Goal: Task Accomplishment & Management: Complete application form

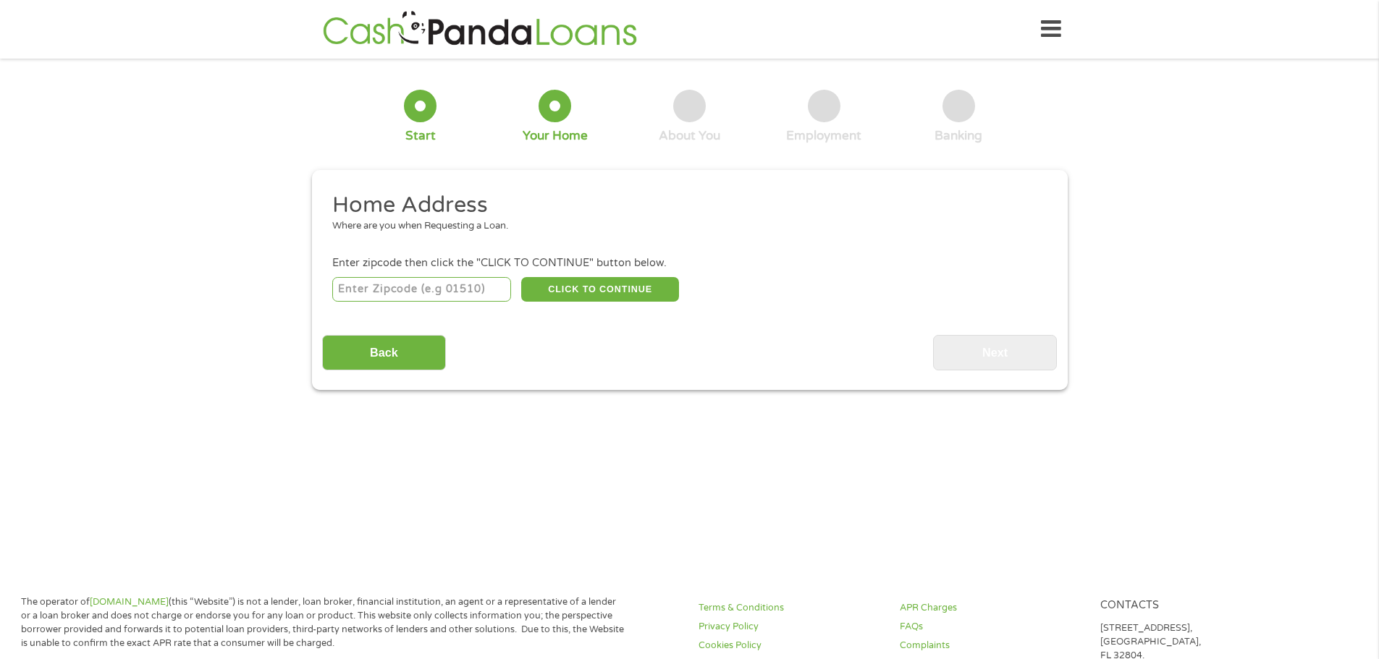
click at [457, 292] on input "number" at bounding box center [421, 289] width 179 height 25
type input "77802"
select select "[US_STATE]"
click at [586, 289] on button "CLICK TO CONTINUE" at bounding box center [600, 289] width 158 height 25
type input "77802"
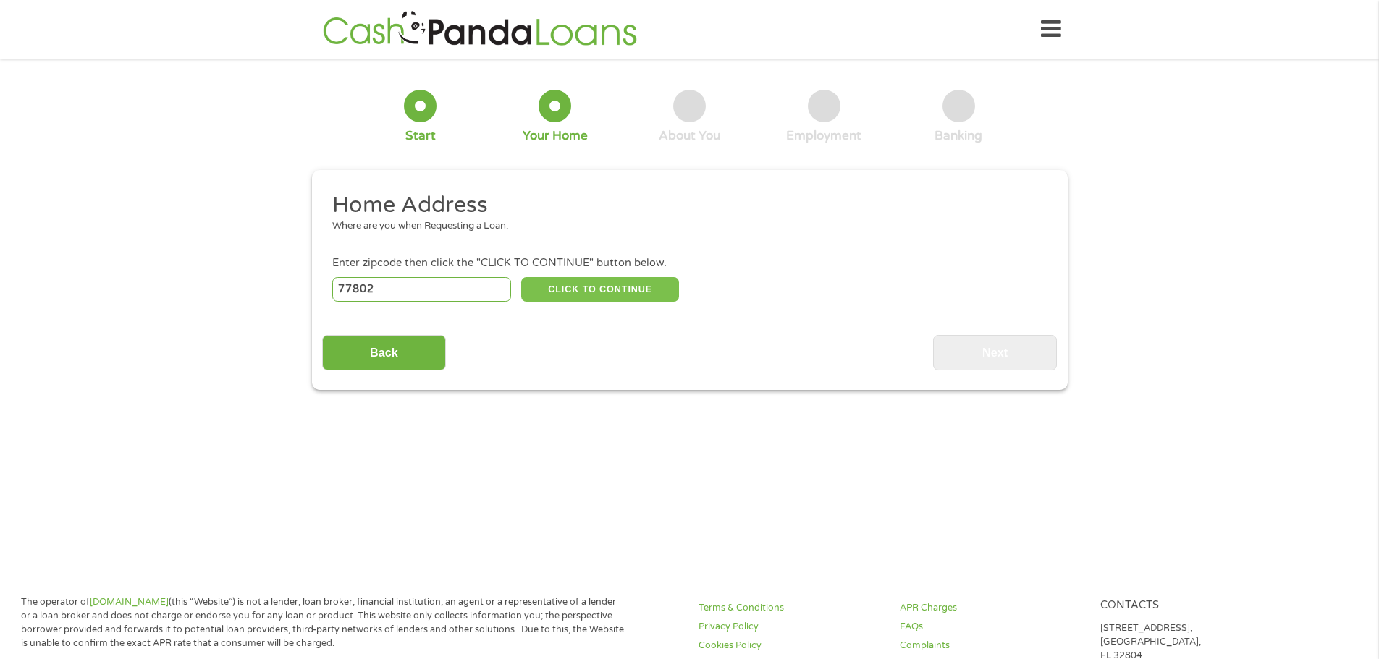
type input "[PERSON_NAME]"
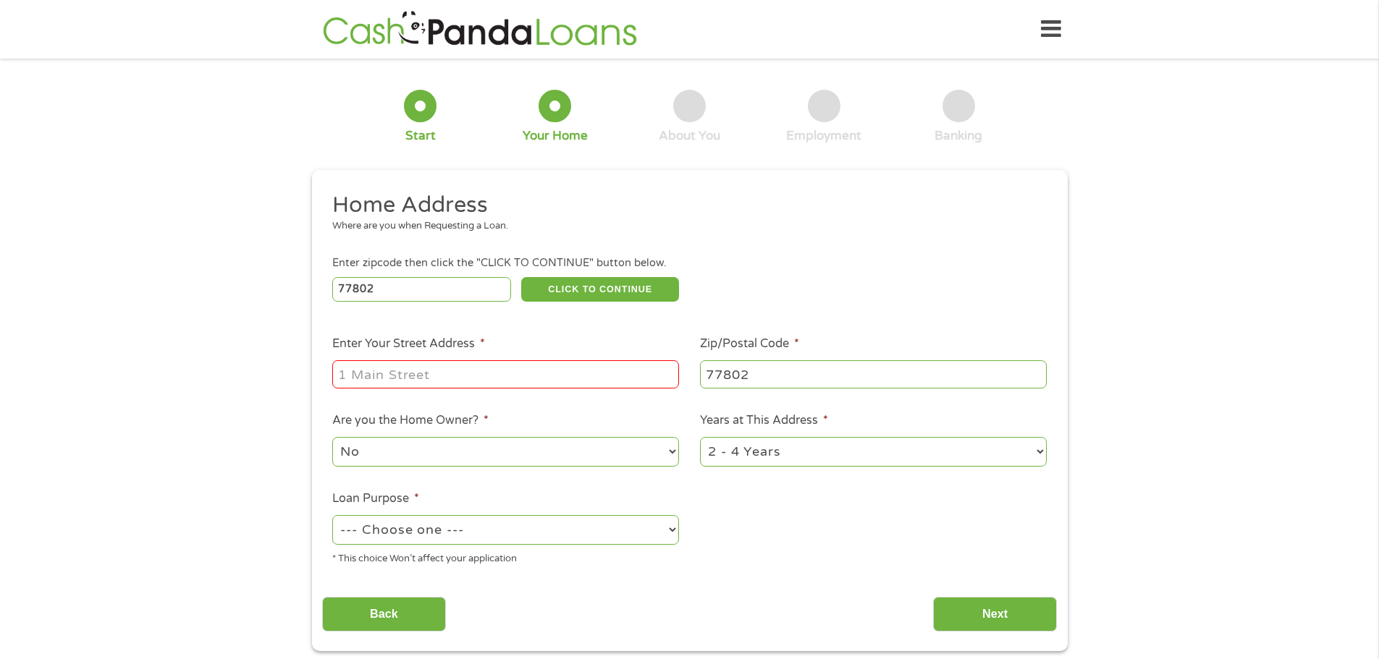
click at [466, 369] on input "Enter Your Street Address *" at bounding box center [505, 374] width 347 height 28
type input "[STREET_ADDRESS]"
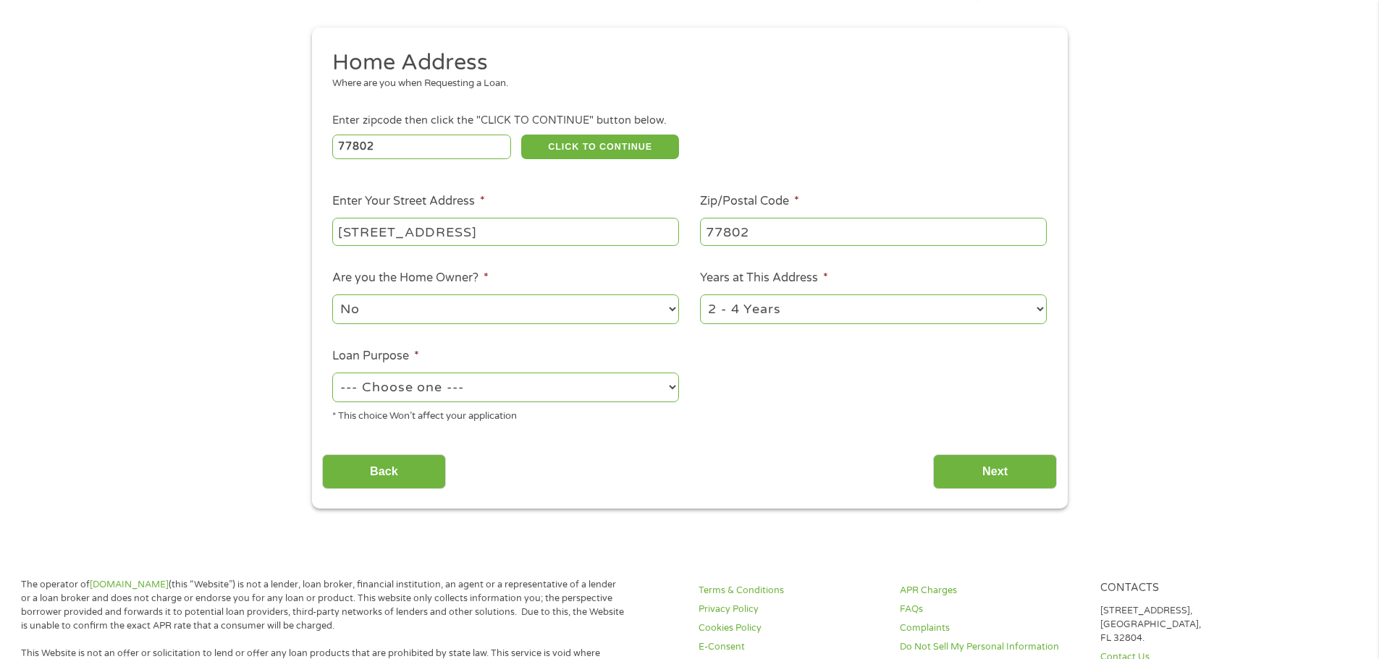
scroll to position [145, 0]
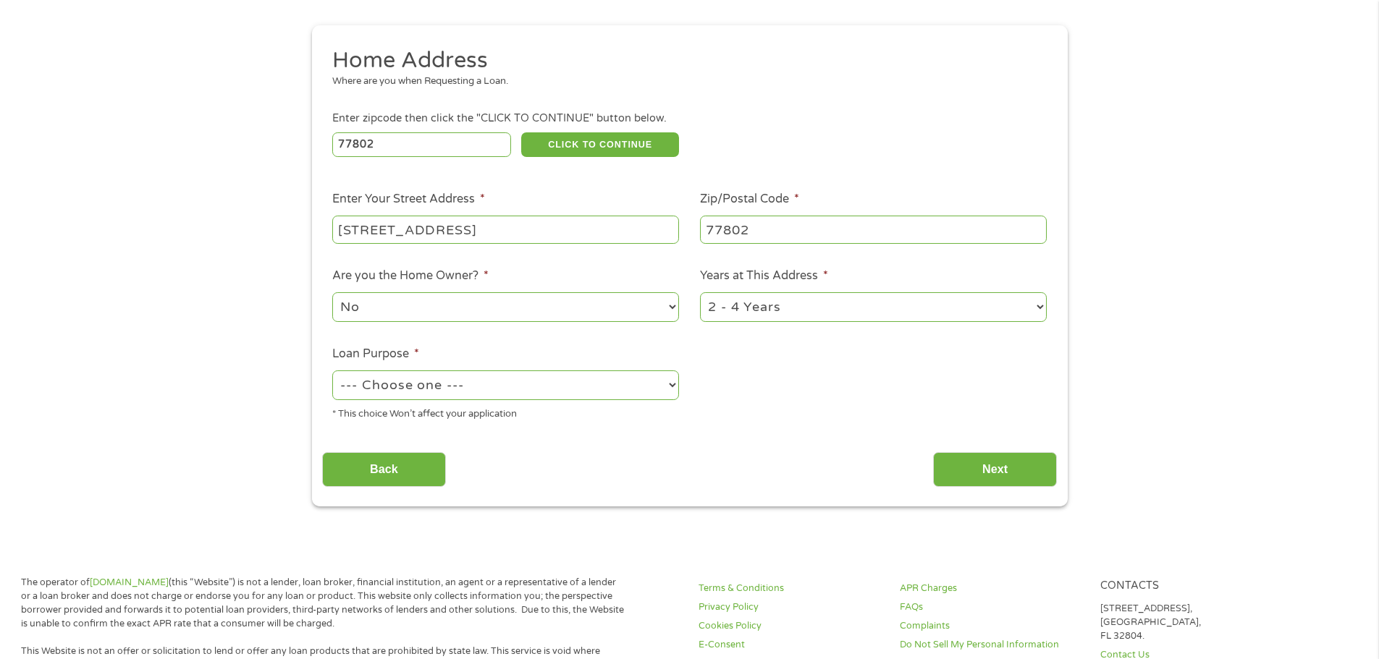
click at [559, 380] on select "--- Choose one --- Pay Bills Debt Consolidation Home Improvement Major Purchase…" at bounding box center [505, 386] width 347 height 30
select select "medicalexpenses"
click at [332, 371] on select "--- Choose one --- Pay Bills Debt Consolidation Home Improvement Major Purchase…" at bounding box center [505, 386] width 347 height 30
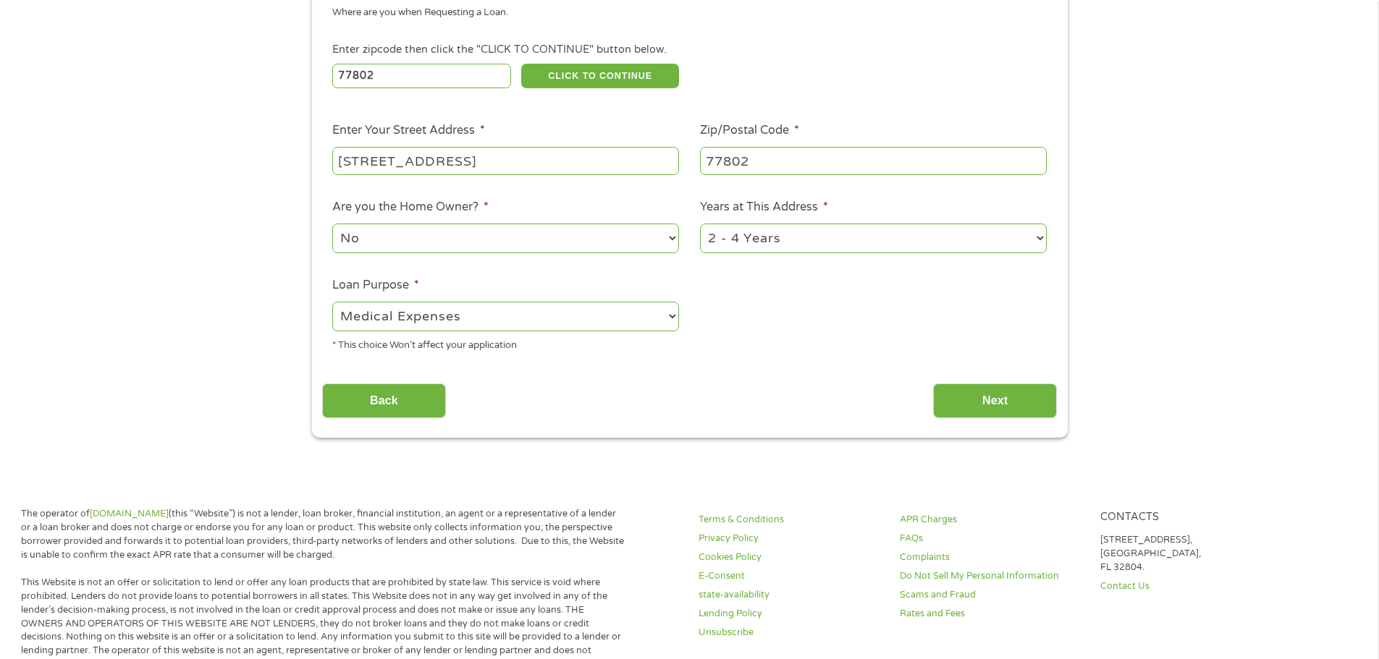
scroll to position [217, 0]
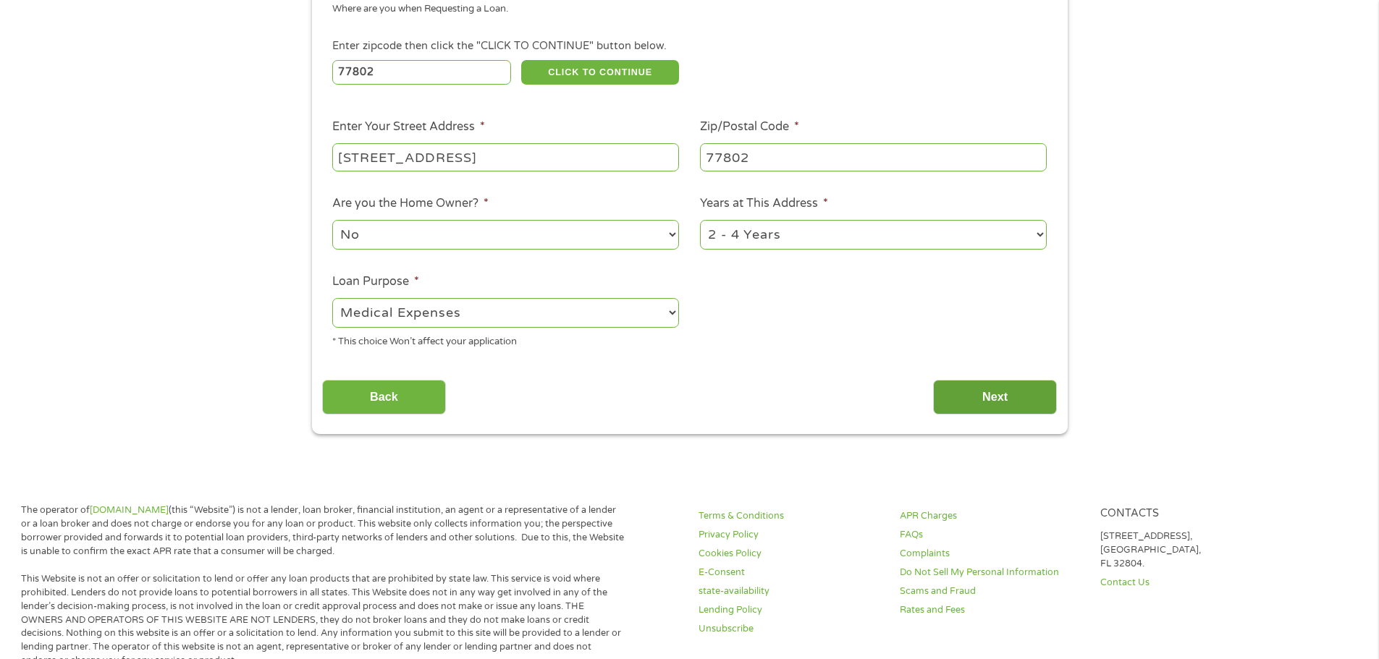
click at [991, 396] on input "Next" at bounding box center [995, 397] width 124 height 35
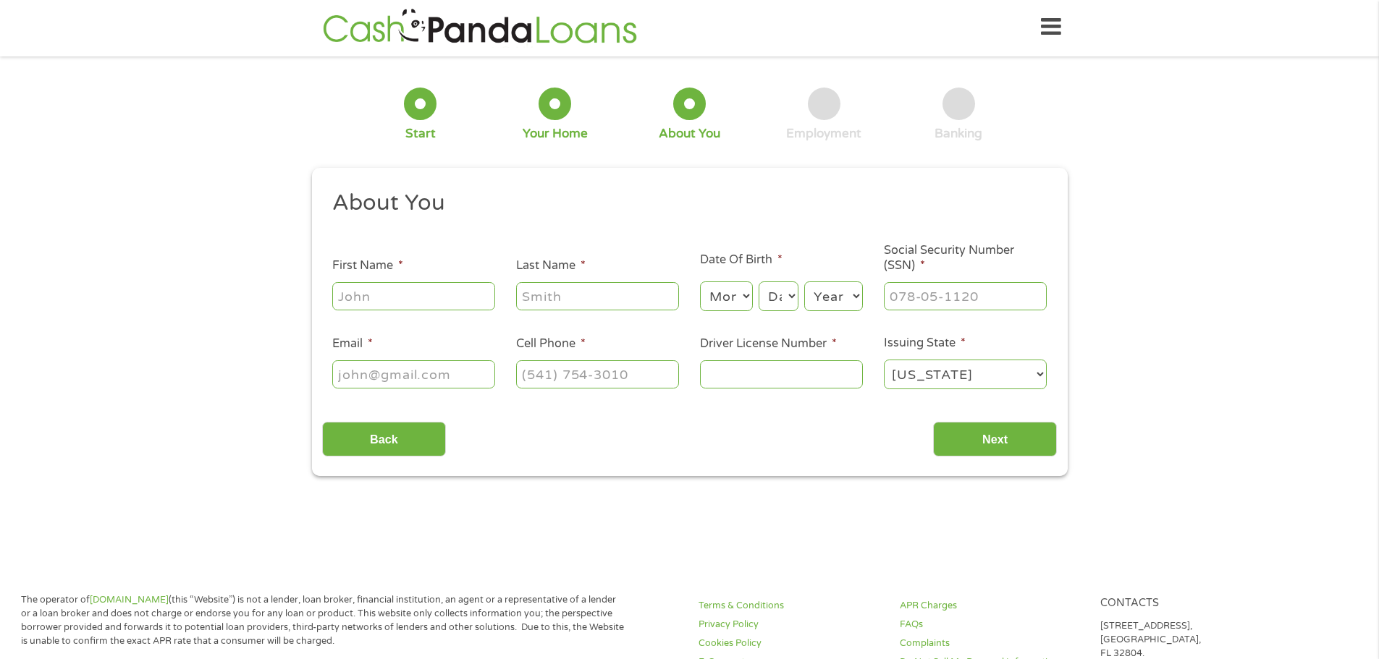
scroll to position [0, 0]
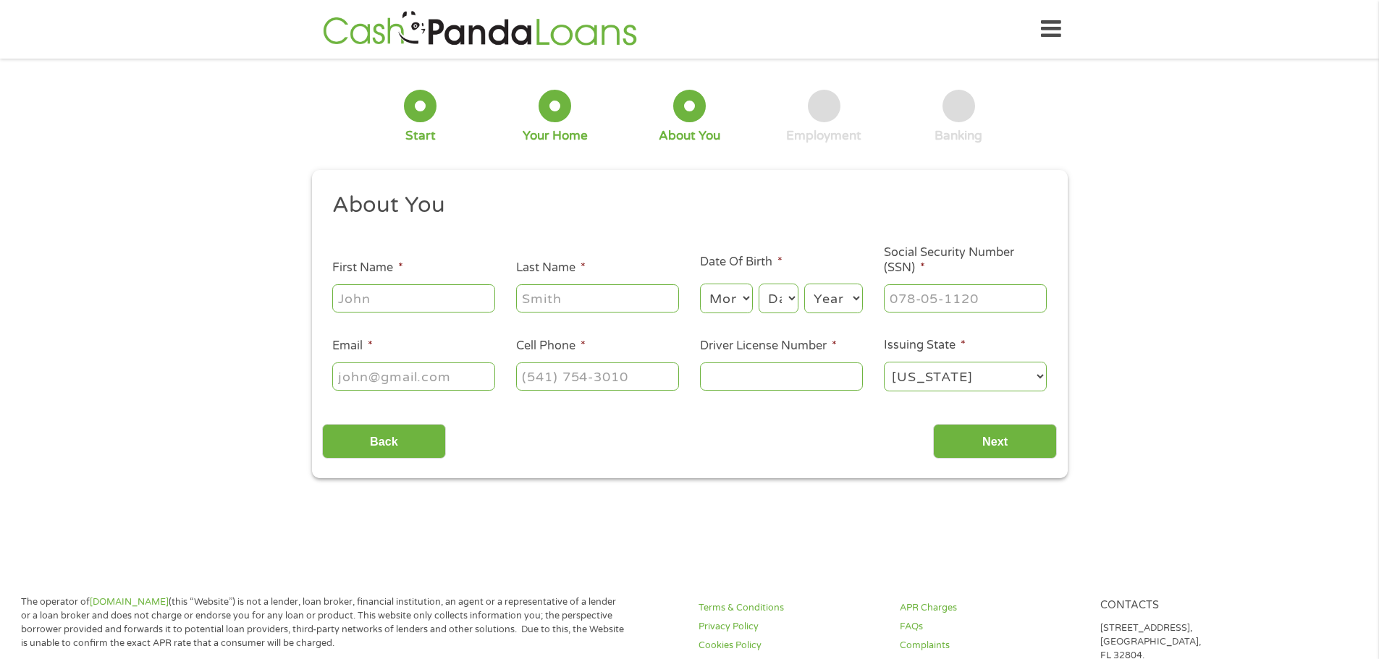
click at [403, 297] on input "First Name *" at bounding box center [413, 298] width 163 height 28
type input "[PERSON_NAME]"
type input "[EMAIL_ADDRESS][DOMAIN_NAME]"
type input "[PHONE_NUMBER]"
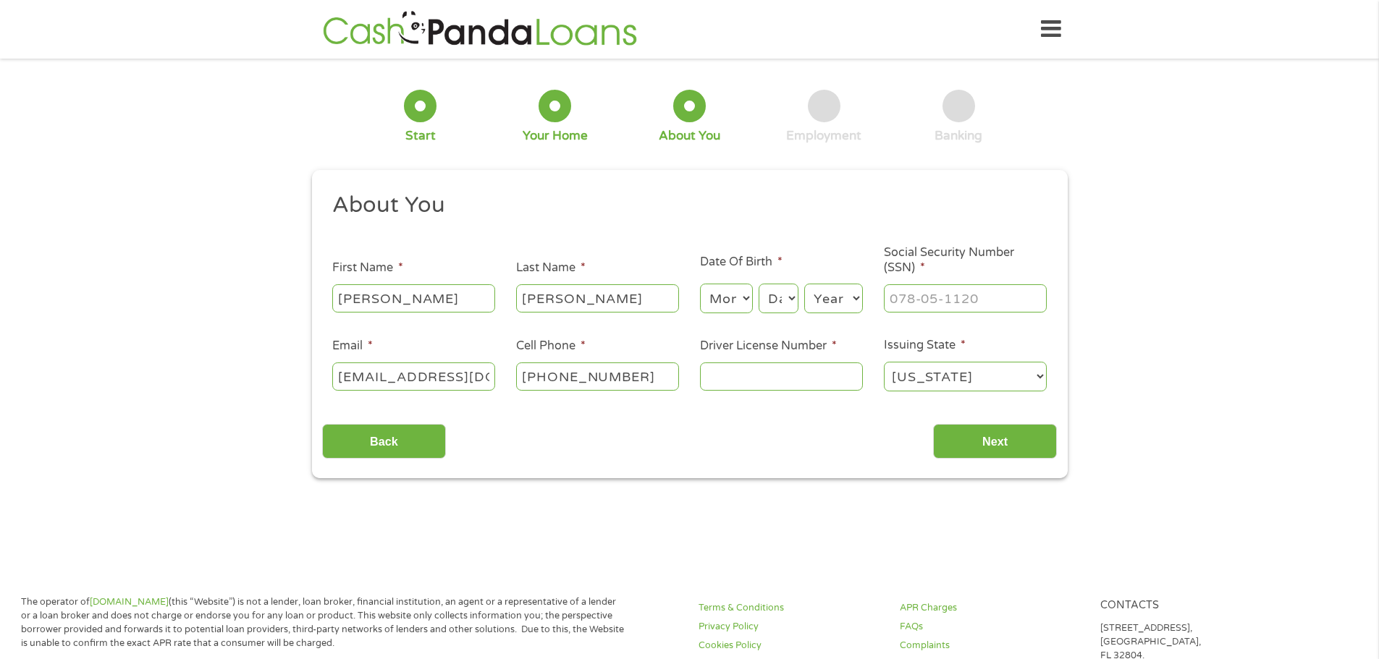
click at [734, 296] on select "Month 1 2 3 4 5 6 7 8 9 10 11 12" at bounding box center [726, 299] width 53 height 30
select select "9"
click at [700, 284] on select "Month 1 2 3 4 5 6 7 8 9 10 11 12" at bounding box center [726, 299] width 53 height 30
click at [769, 303] on select "Day 1 2 3 4 5 6 7 8 9 10 11 12 13 14 15 16 17 18 19 20 21 22 23 24 25 26 27 28 …" at bounding box center [778, 299] width 39 height 30
select select "10"
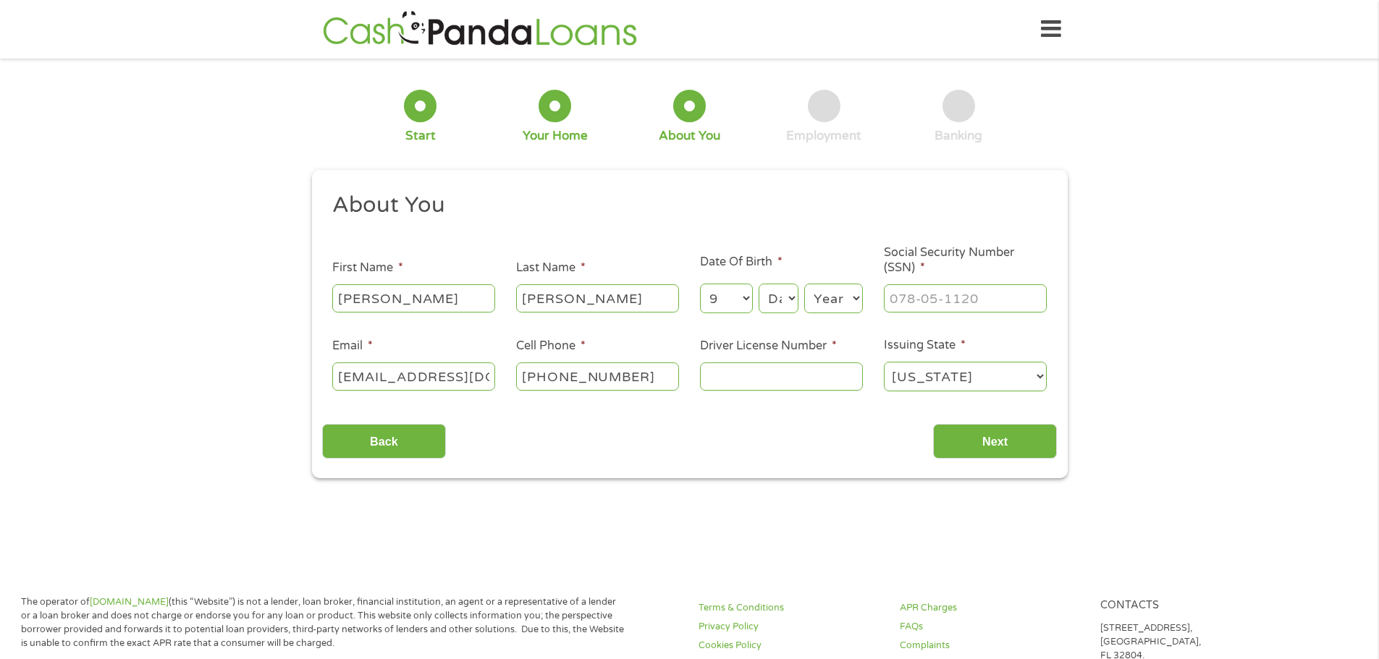
click at [759, 284] on select "Day 1 2 3 4 5 6 7 8 9 10 11 12 13 14 15 16 17 18 19 20 21 22 23 24 25 26 27 28 …" at bounding box center [778, 299] width 39 height 30
click at [839, 298] on select "Year [DATE] 2006 2005 2004 2003 2002 2001 2000 1999 1998 1997 1996 1995 1994 19…" at bounding box center [833, 299] width 59 height 30
select select "1978"
click at [804, 284] on select "Year [DATE] 2006 2005 2004 2003 2002 2001 2000 1999 1998 1997 1996 1995 1994 19…" at bounding box center [833, 299] width 59 height 30
click at [947, 294] on input "___-__-____" at bounding box center [965, 298] width 163 height 28
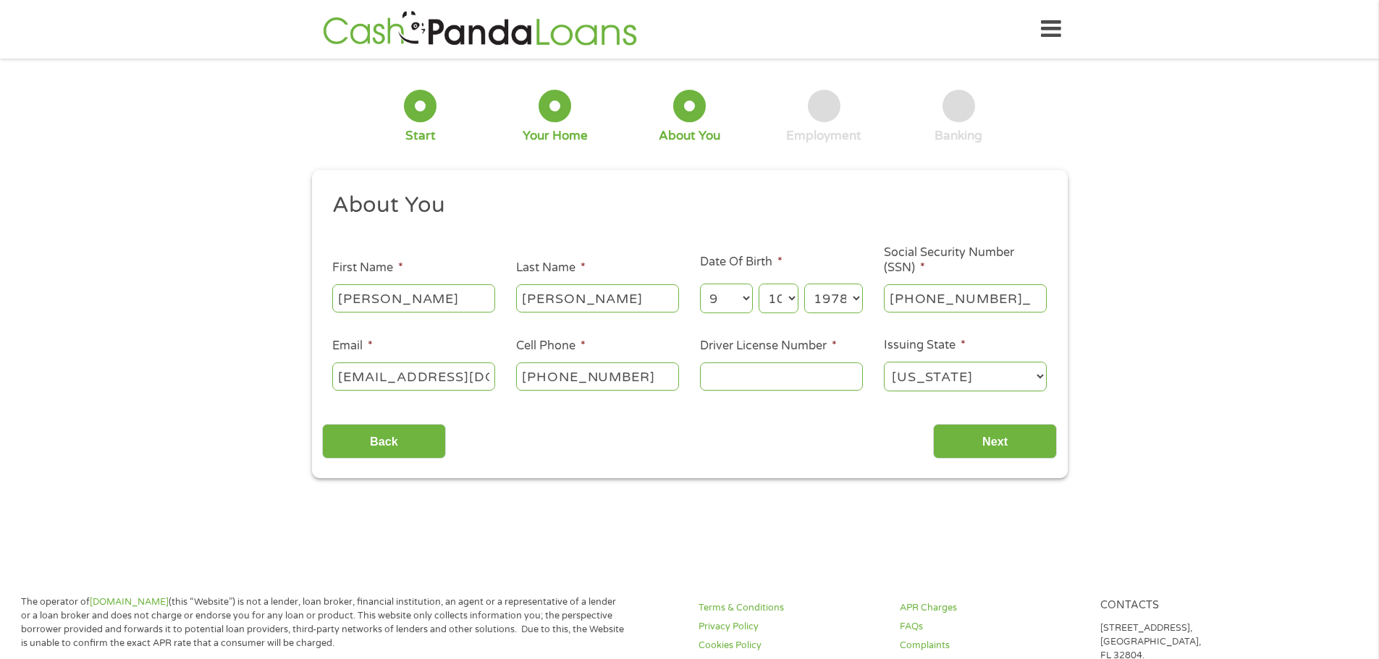
type input "455-67-2330"
click at [753, 381] on input "Driver License Number *" at bounding box center [781, 377] width 163 height 28
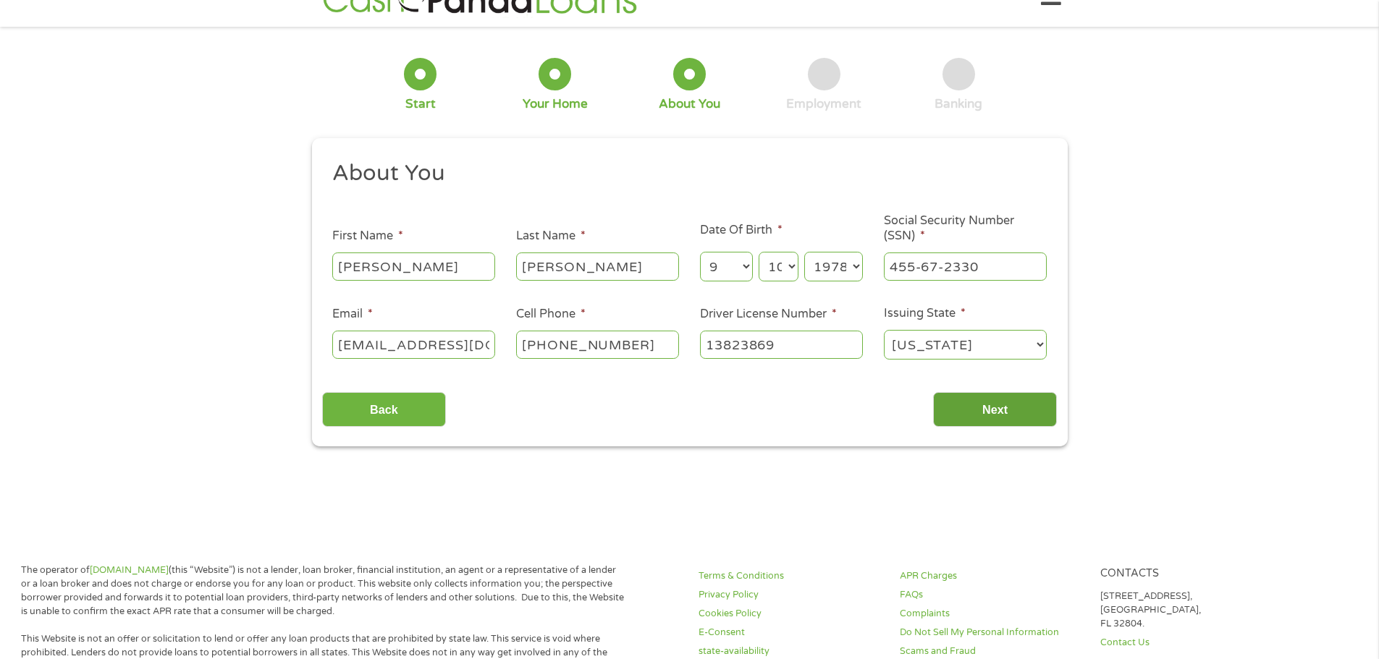
type input "13823869"
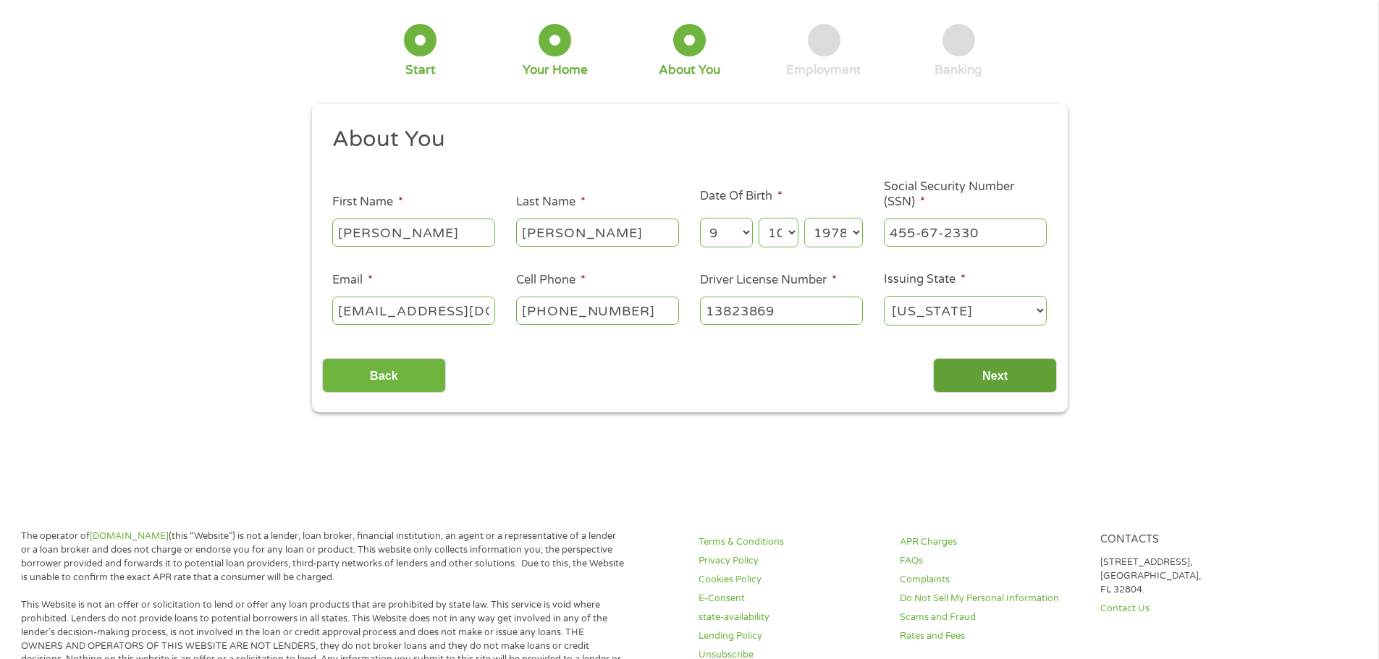
click at [1013, 444] on main "1 Start 2 Your Home 3 About You 4 Employment 5 Banking 6 This field is hidden w…" at bounding box center [689, 247] width 1379 height 489
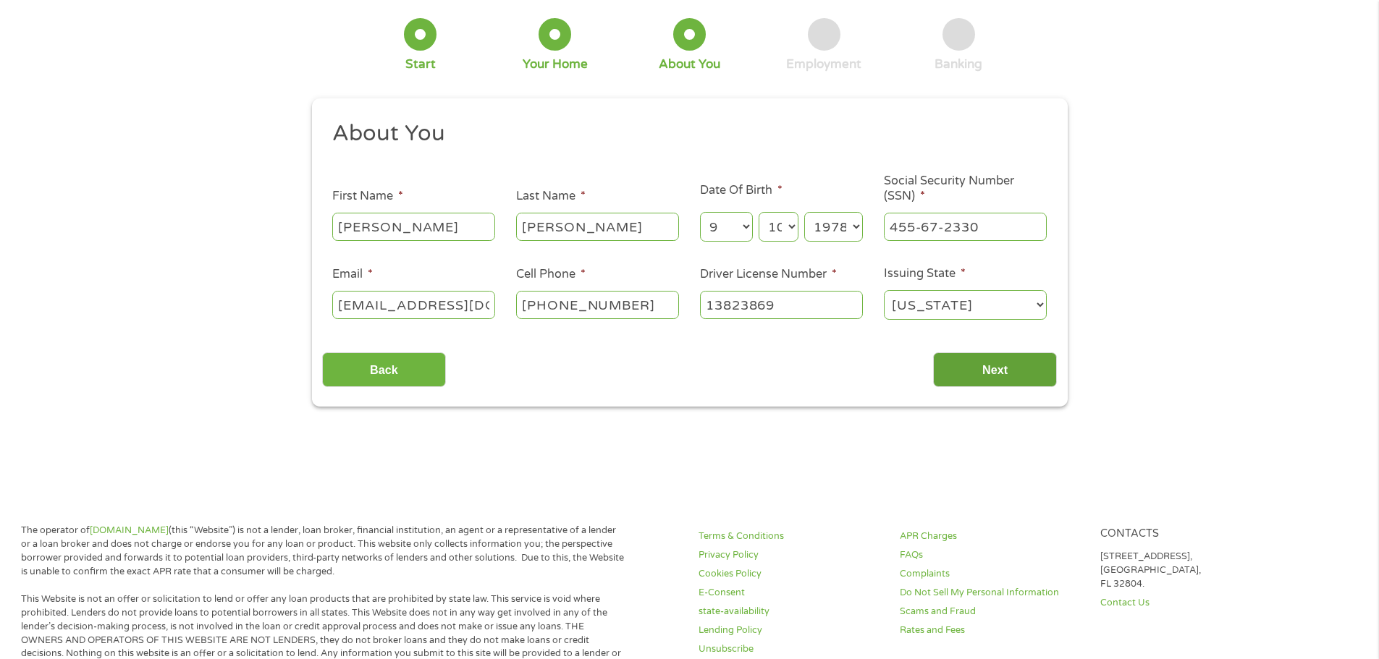
scroll to position [72, 0]
click at [1018, 363] on input "Next" at bounding box center [995, 369] width 124 height 35
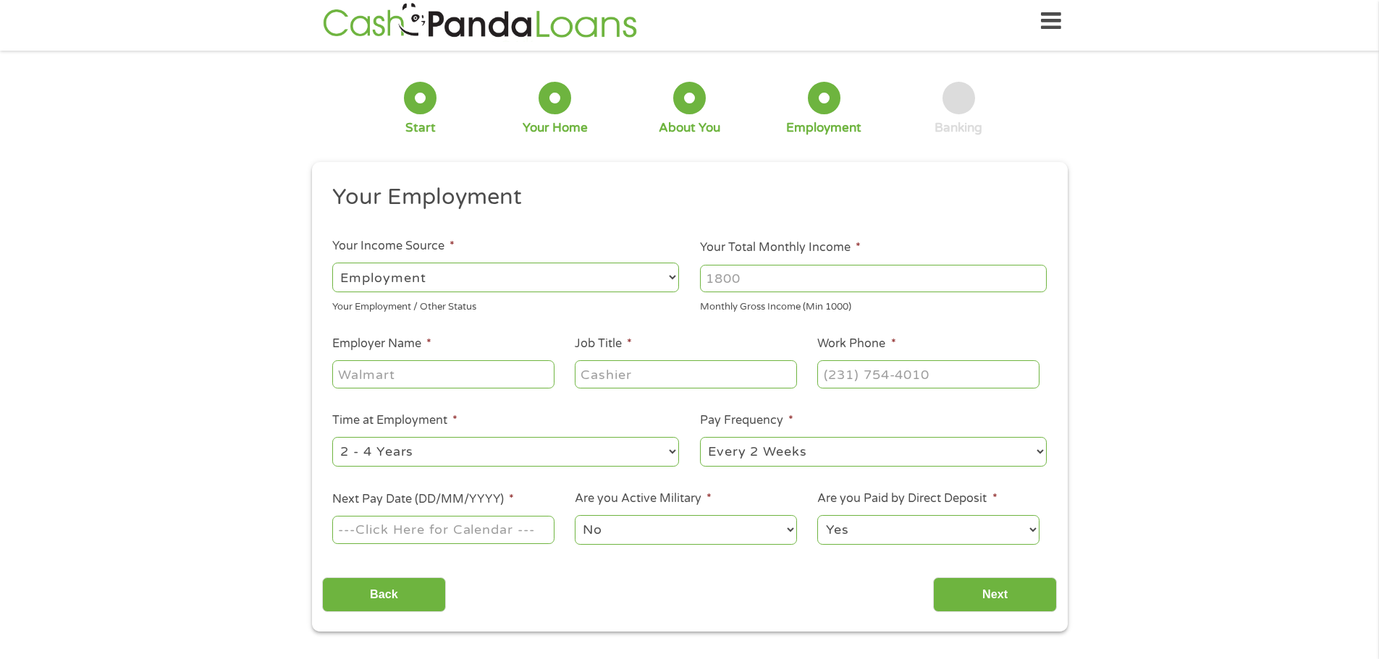
scroll to position [0, 0]
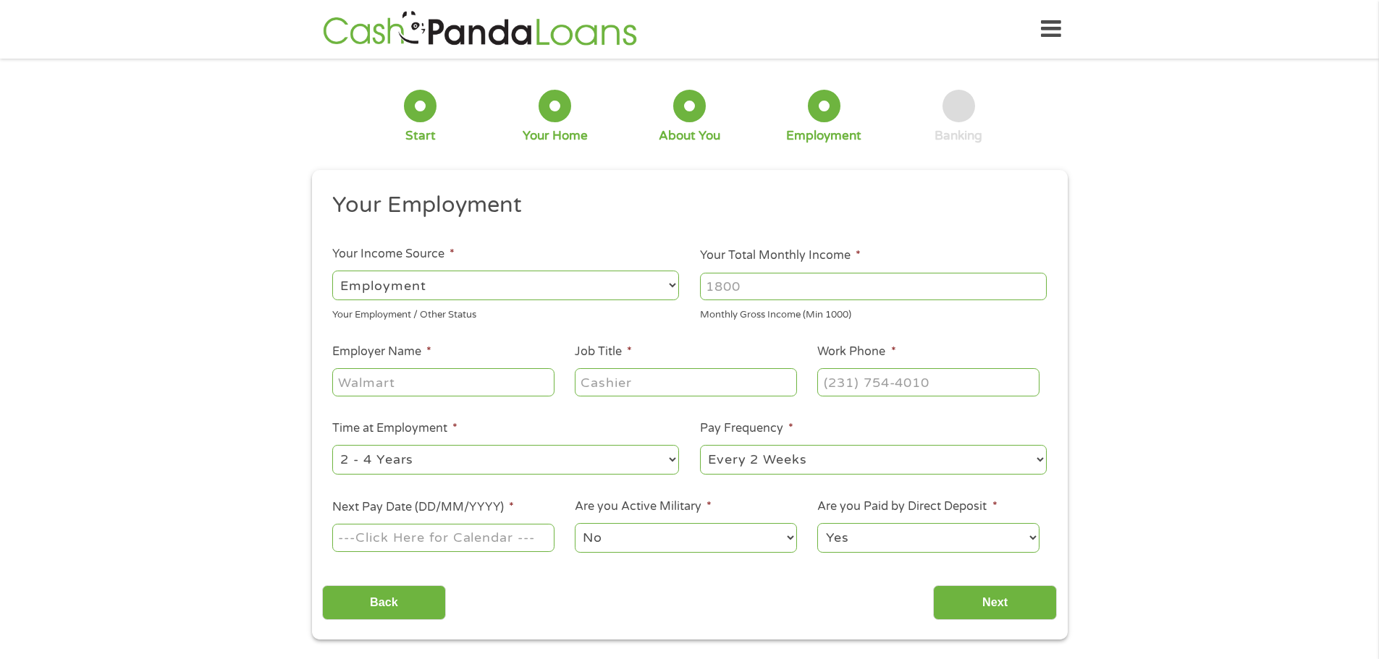
click at [737, 289] on input "Your Total Monthly Income *" at bounding box center [873, 287] width 347 height 28
type input "2297"
click at [457, 392] on input "Employer Name *" at bounding box center [442, 382] width 221 height 28
type input "VA"
click at [675, 379] on input "Job Title *" at bounding box center [685, 382] width 221 height 28
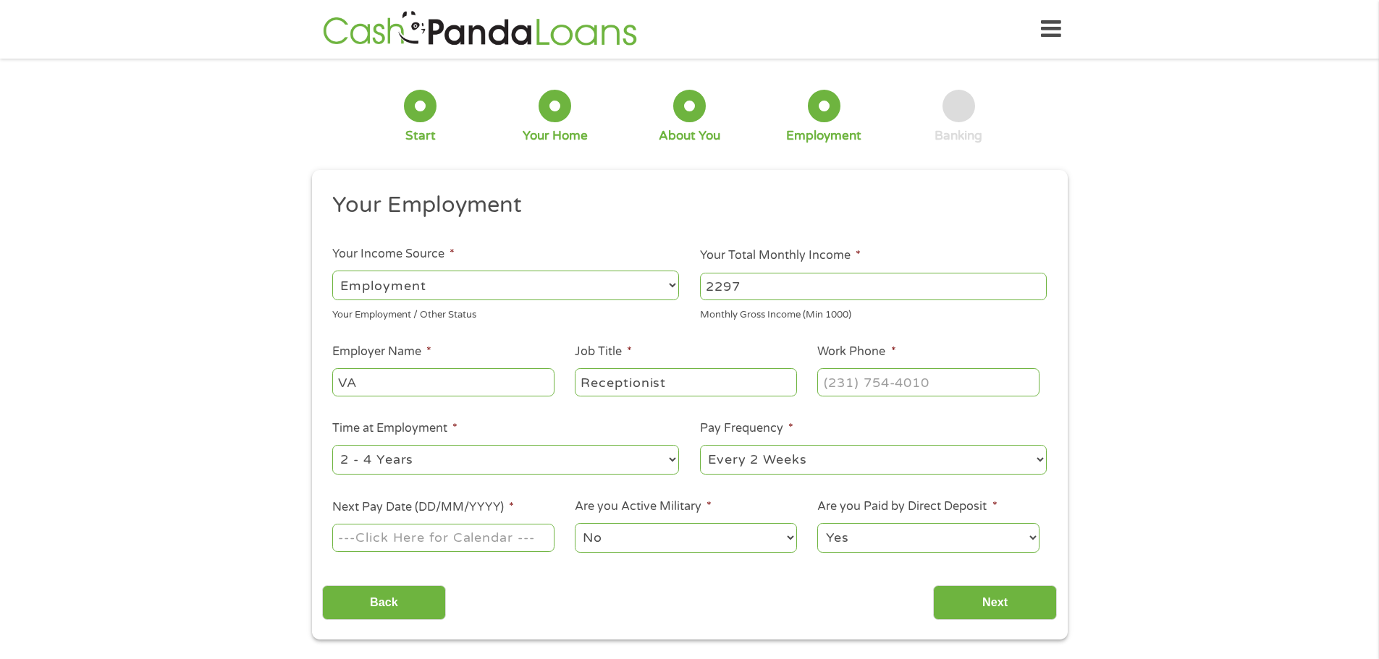
type input "Receptionist"
click at [829, 381] on input "(___) ___-____" at bounding box center [927, 382] width 221 height 28
type input "[PHONE_NUMBER]"
click at [905, 457] on select "--- Choose one --- Every 2 Weeks Every Week Monthly Semi-Monthly" at bounding box center [873, 460] width 347 height 30
select select "monthly"
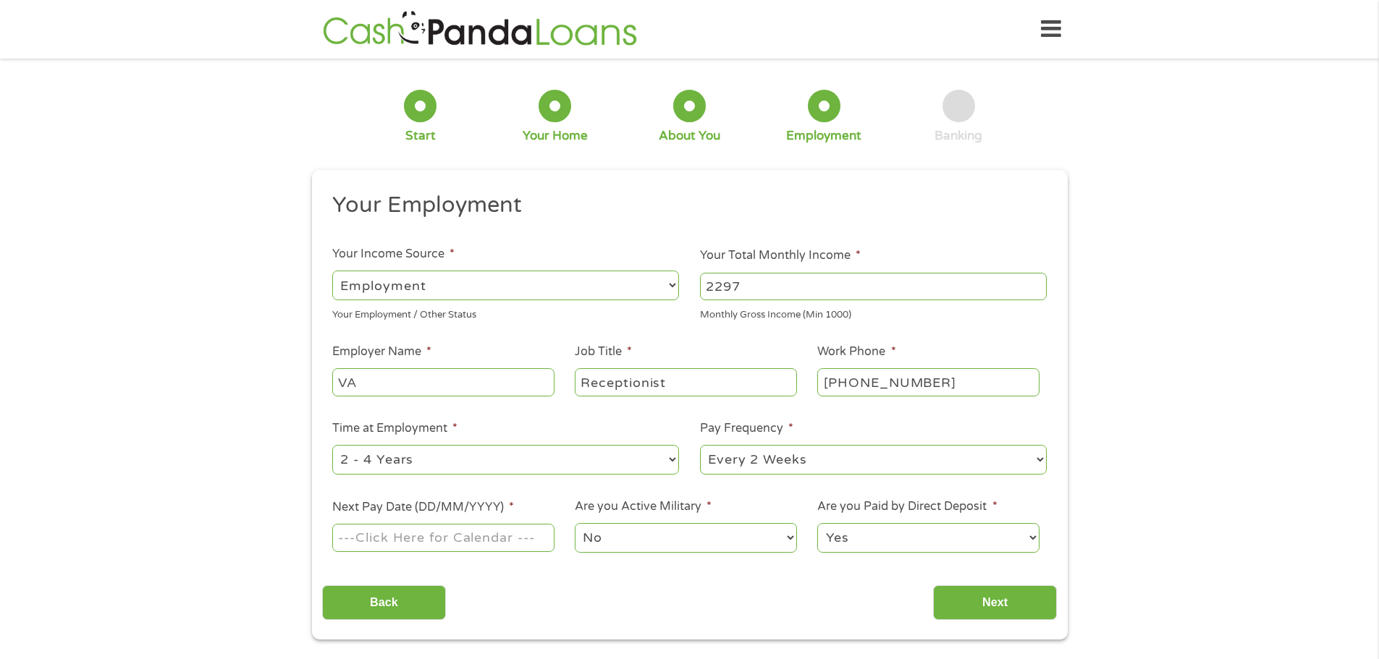
click at [700, 445] on select "--- Choose one --- Every 2 Weeks Every Week Monthly Semi-Monthly" at bounding box center [873, 460] width 347 height 30
click at [495, 540] on input "Next Pay Date (DD/MM/YYYY) *" at bounding box center [442, 538] width 221 height 28
click at [420, 536] on input "Next Pay Date (DD/MM/YYYY) *" at bounding box center [442, 538] width 221 height 28
click at [356, 539] on input "Next Pay Date (DD/MM/YYYY) *" at bounding box center [442, 538] width 221 height 28
click at [355, 543] on input "10012025" at bounding box center [442, 538] width 221 height 28
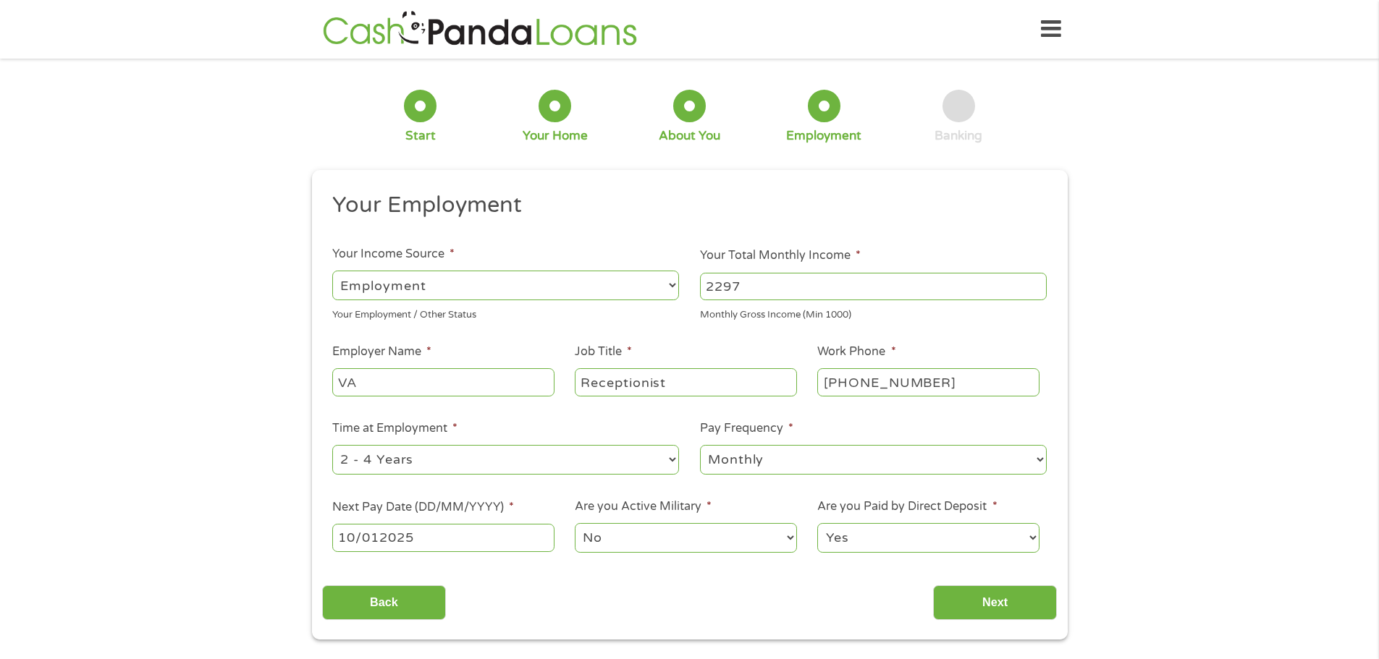
click at [381, 540] on input "10/012025" at bounding box center [442, 538] width 221 height 28
type input "[DATE]"
click at [954, 598] on input "Next" at bounding box center [995, 603] width 124 height 35
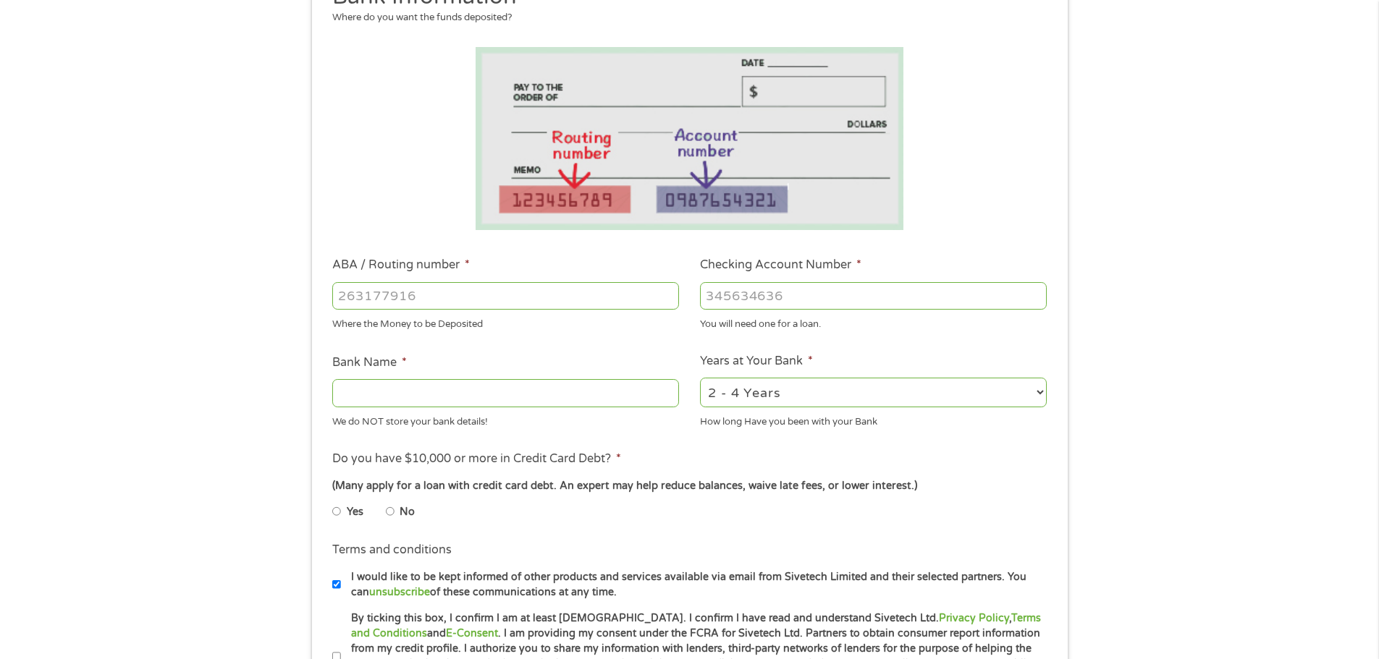
scroll to position [217, 0]
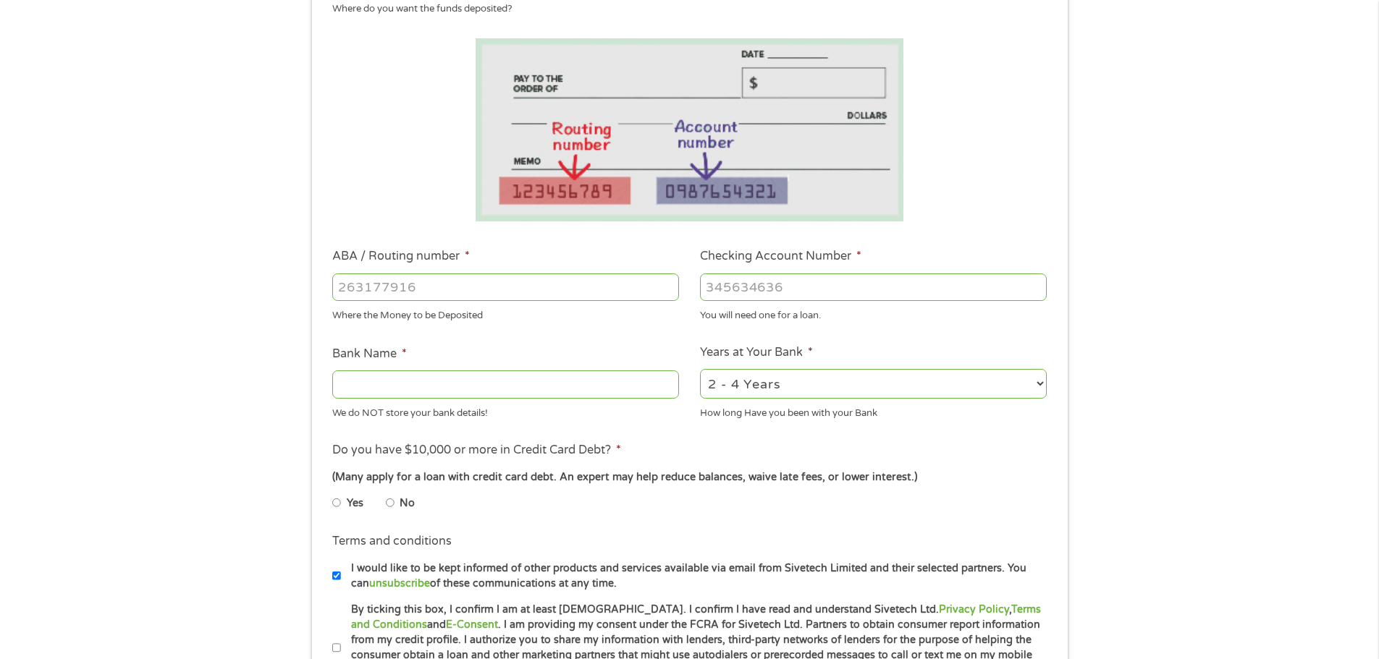
click at [495, 287] on input "ABA / Routing number *" at bounding box center [505, 288] width 347 height 28
type input "314074269"
type input "USAA FEDERAL SAVINGS BANK"
type input "314074269"
click at [760, 298] on input "Checking Account Number *" at bounding box center [873, 288] width 347 height 28
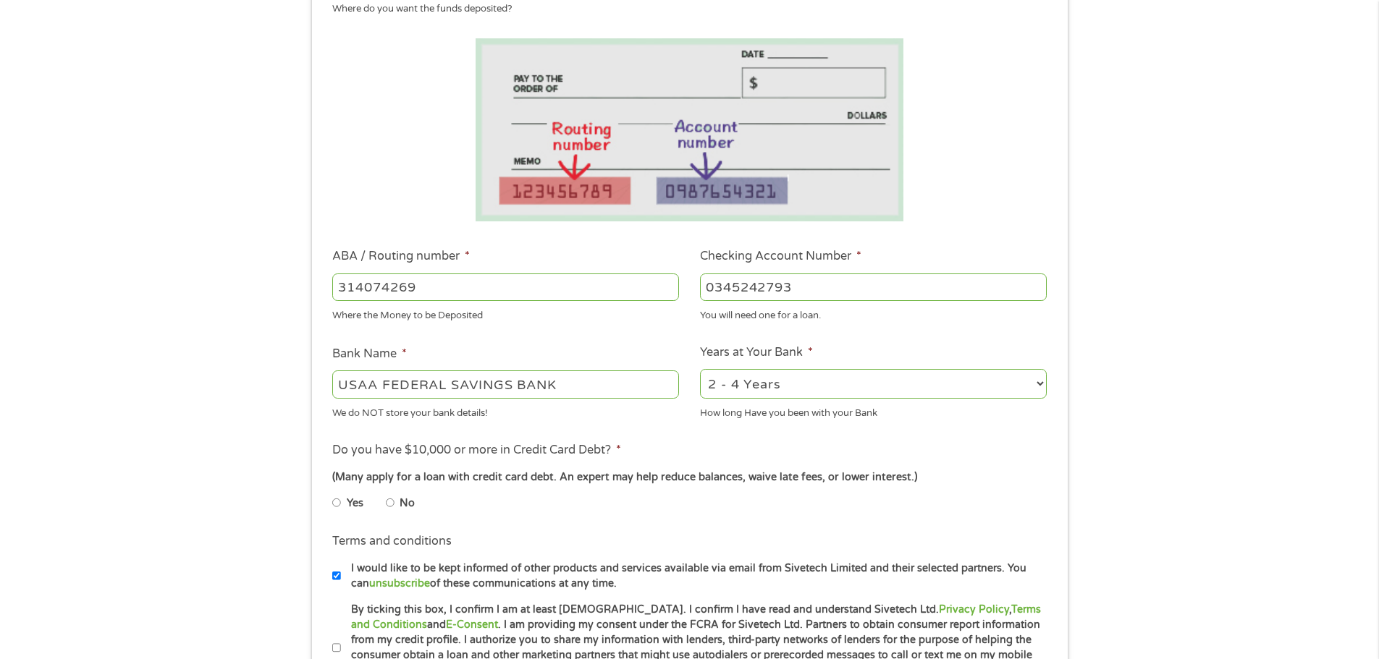
type input "0345242793"
click at [389, 505] on input "No" at bounding box center [390, 502] width 9 height 23
radio input "true"
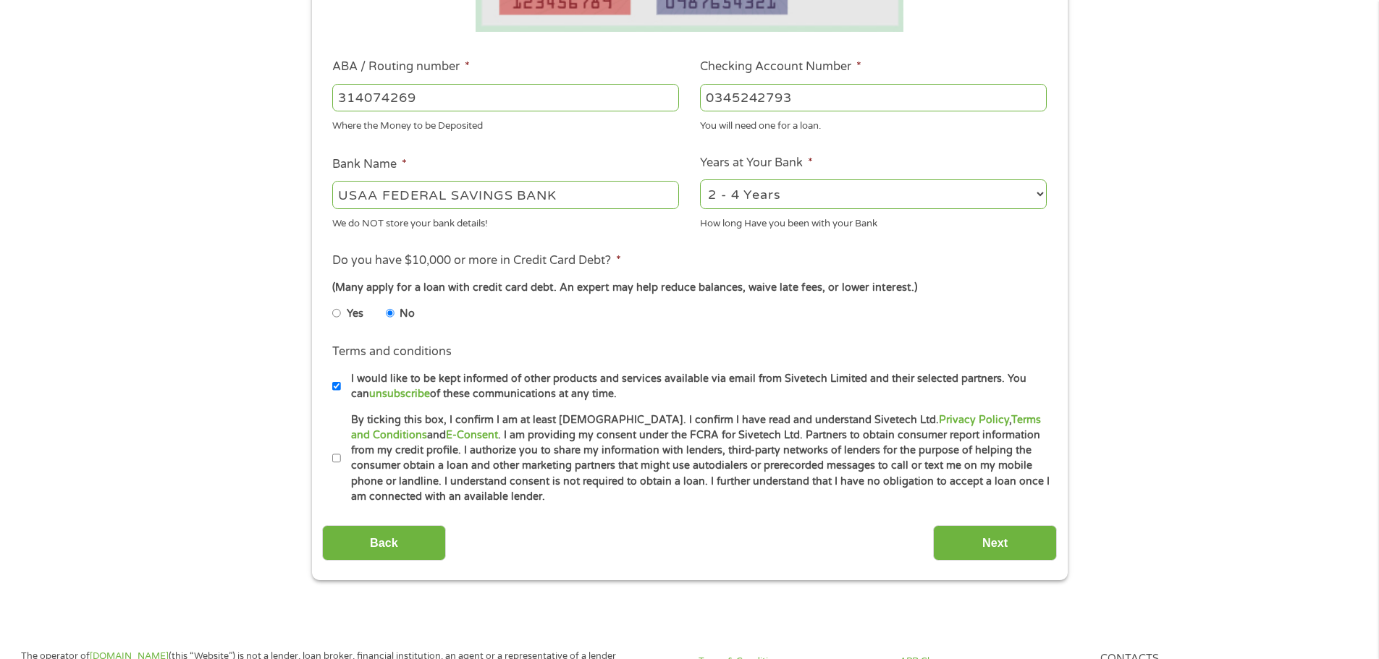
scroll to position [434, 0]
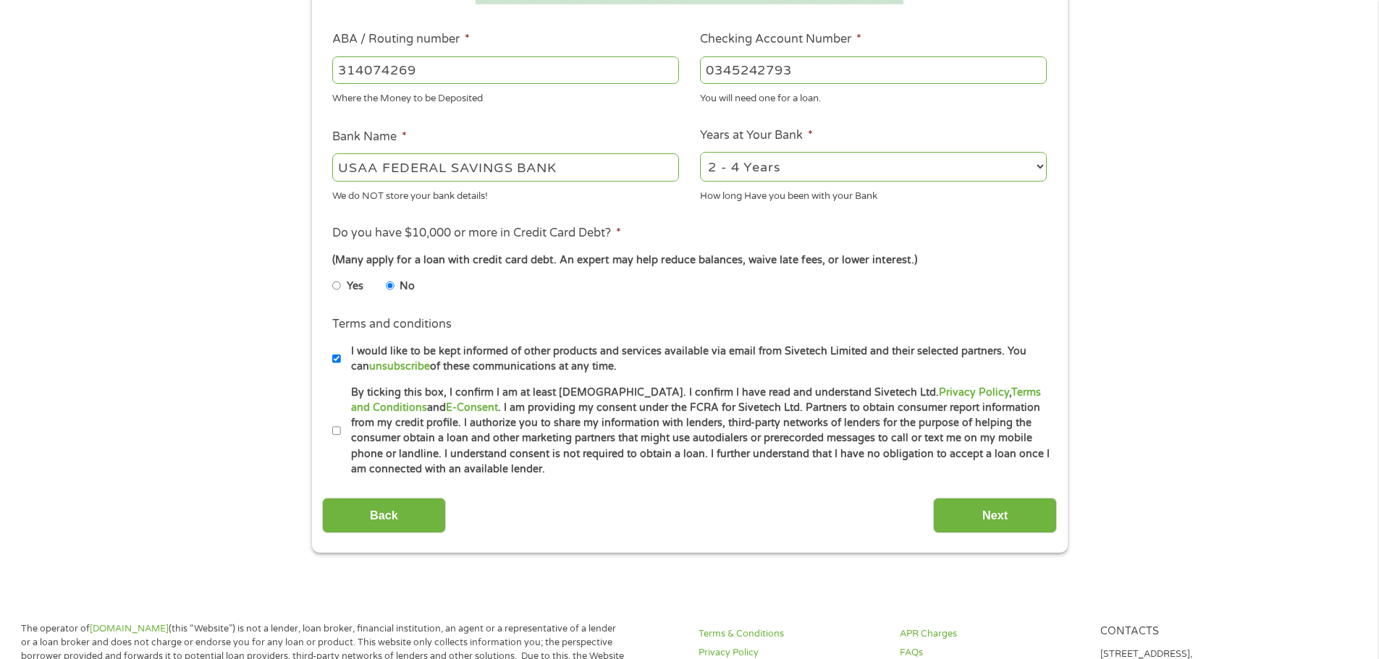
click at [339, 361] on input "I would like to be kept informed of other products and services available via e…" at bounding box center [336, 358] width 9 height 23
checkbox input "false"
click at [339, 430] on input "By ticking this box, I confirm I am at least [DEMOGRAPHIC_DATA]. I confirm I ha…" at bounding box center [336, 431] width 9 height 23
checkbox input "true"
click at [957, 502] on input "Next" at bounding box center [995, 515] width 124 height 35
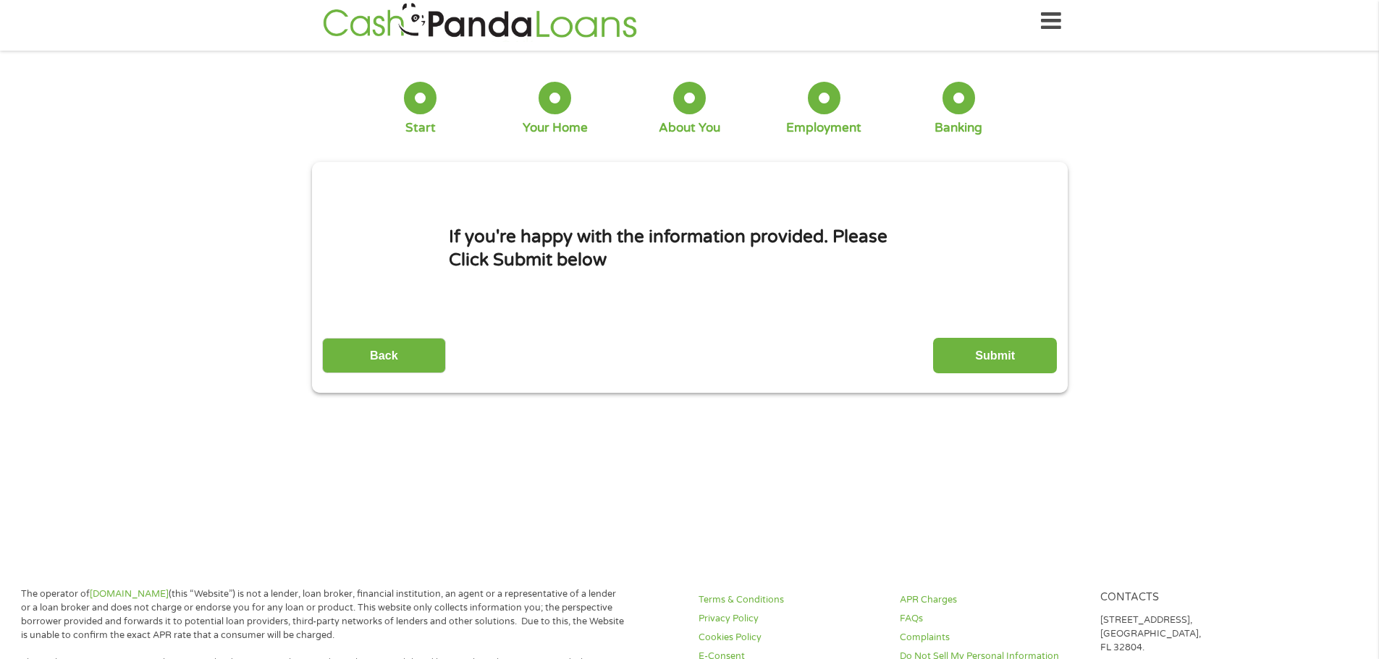
scroll to position [0, 0]
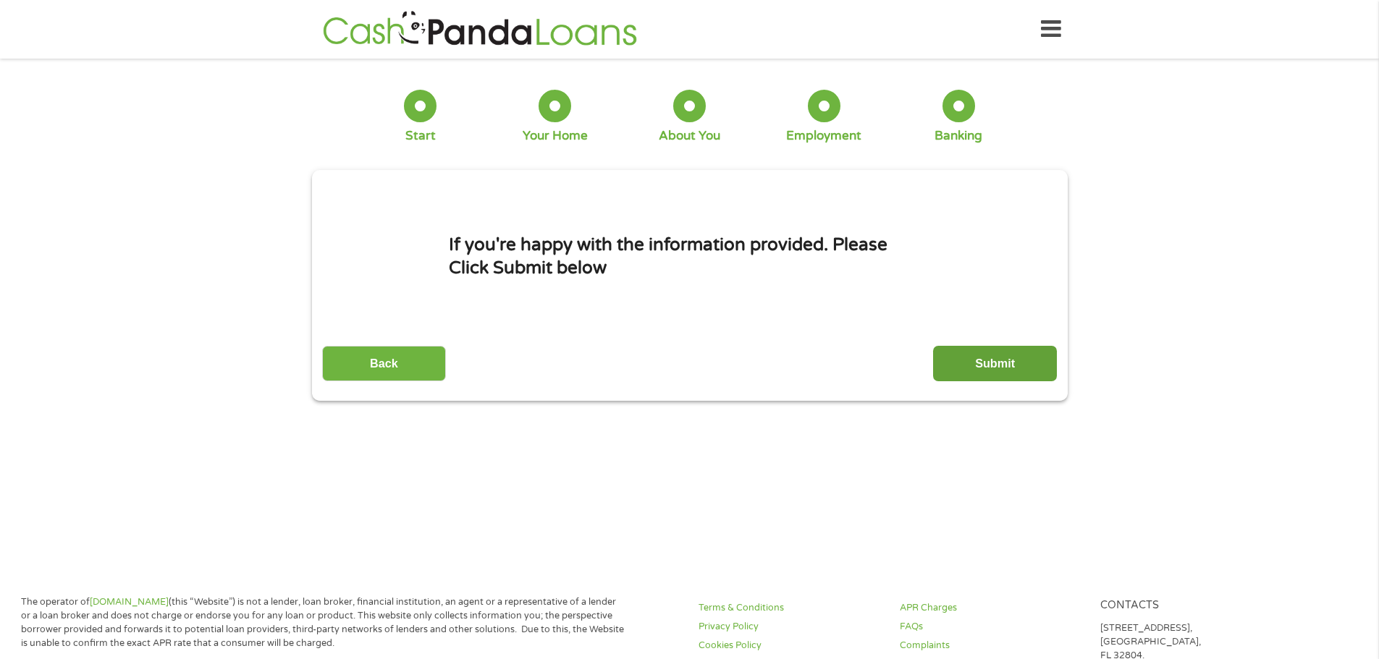
click at [968, 357] on input "Submit" at bounding box center [995, 363] width 124 height 35
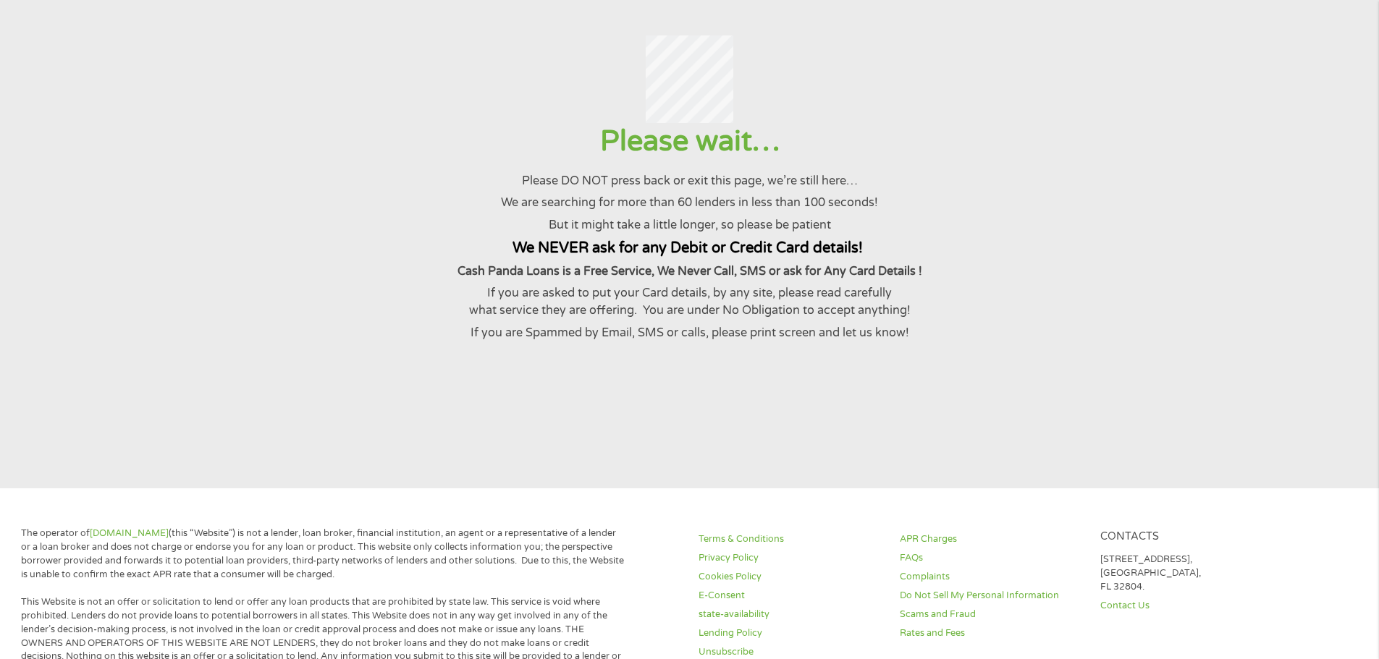
scroll to position [72, 0]
